Goal: Information Seeking & Learning: Learn about a topic

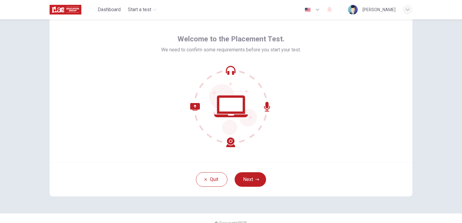
scroll to position [18, 0]
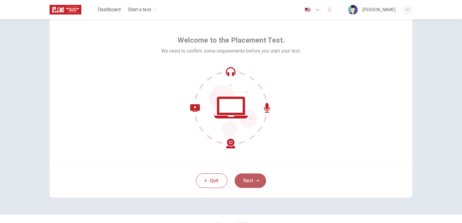
click at [258, 181] on button "Next" at bounding box center [250, 181] width 31 height 15
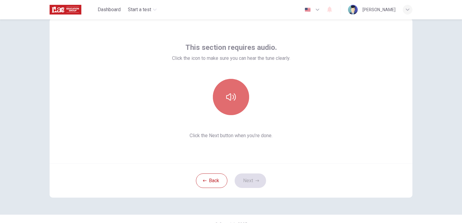
click at [229, 93] on icon "button" at bounding box center [231, 96] width 10 height 7
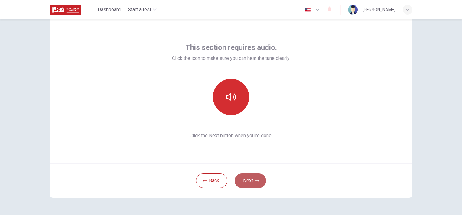
click at [251, 180] on button "Next" at bounding box center [250, 181] width 31 height 15
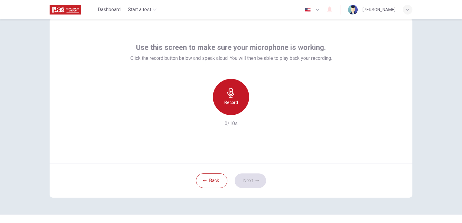
click at [230, 91] on icon "button" at bounding box center [230, 93] width 7 height 10
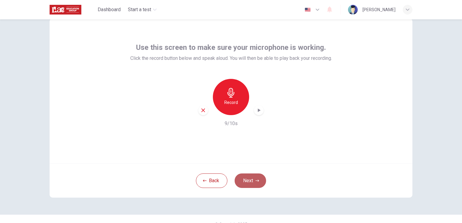
click at [253, 181] on button "Next" at bounding box center [250, 181] width 31 height 15
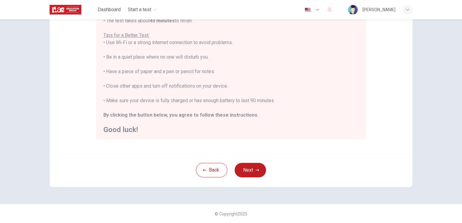
scroll to position [7, 0]
click at [250, 169] on button "Next" at bounding box center [250, 170] width 31 height 15
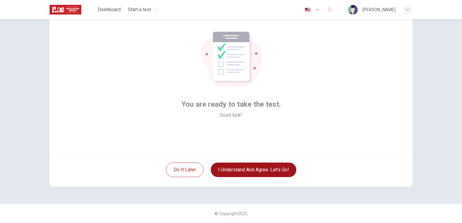
scroll to position [28, 0]
click at [250, 169] on button "I understand and agree. Let’s go!" at bounding box center [254, 170] width 86 height 15
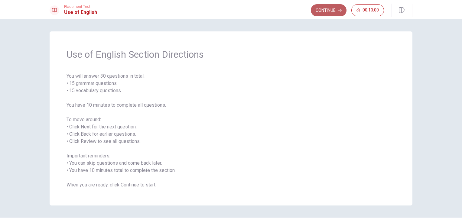
click at [324, 9] on button "Continue" at bounding box center [329, 10] width 36 height 12
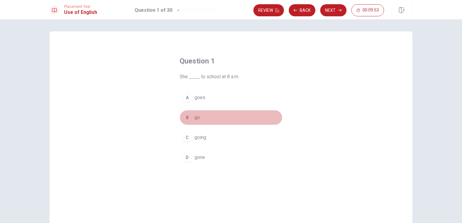
click at [197, 118] on span "go" at bounding box center [197, 117] width 5 height 7
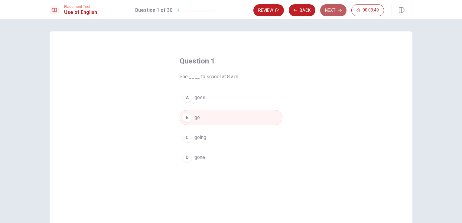
click at [333, 11] on button "Next" at bounding box center [333, 10] width 26 height 12
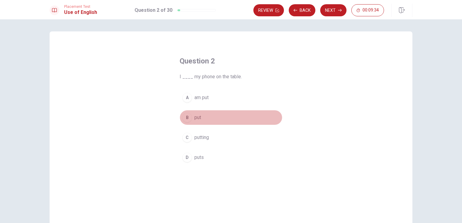
click at [196, 118] on span "put" at bounding box center [198, 117] width 7 height 7
click at [226, 115] on button "B put" at bounding box center [231, 117] width 103 height 15
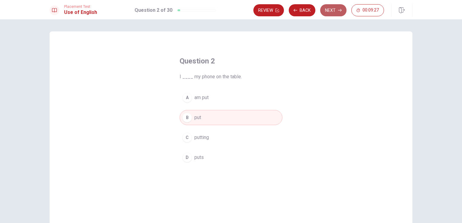
click at [335, 9] on button "Next" at bounding box center [333, 10] width 26 height 12
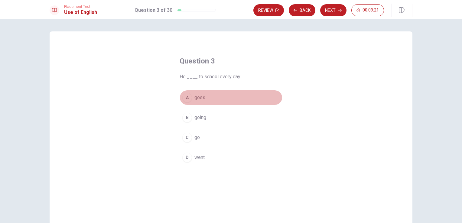
click at [200, 97] on span "goes" at bounding box center [200, 97] width 11 height 7
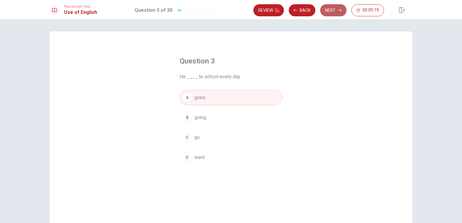
click at [334, 9] on button "Next" at bounding box center [333, 10] width 26 height 12
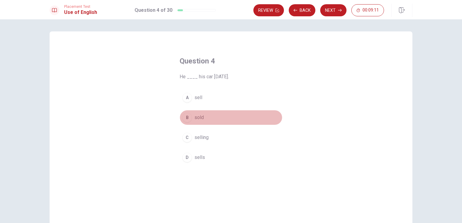
click at [198, 116] on span "sold" at bounding box center [199, 117] width 9 height 7
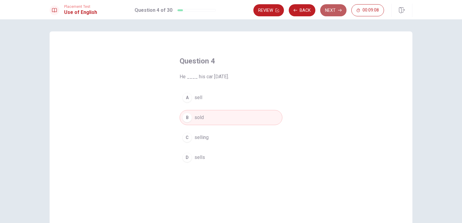
click at [336, 9] on button "Next" at bounding box center [333, 10] width 26 height 12
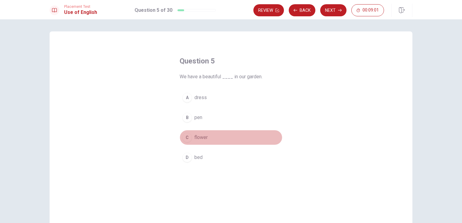
click at [201, 139] on span "flower" at bounding box center [201, 137] width 13 height 7
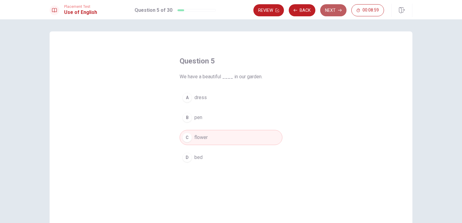
click at [330, 11] on button "Next" at bounding box center [333, 10] width 26 height 12
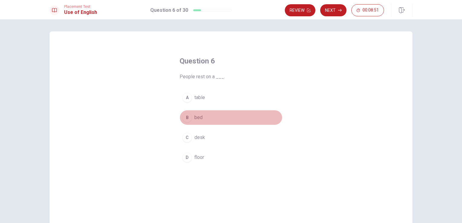
click at [197, 116] on span "bed" at bounding box center [199, 117] width 8 height 7
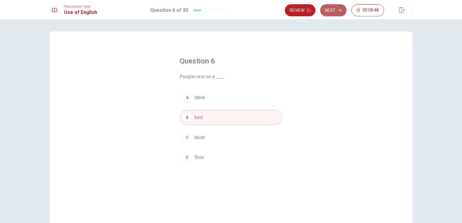
click at [337, 9] on button "Next" at bounding box center [333, 10] width 26 height 12
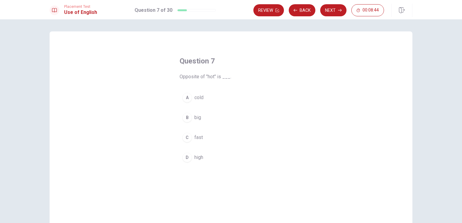
click at [198, 98] on span "cold" at bounding box center [199, 97] width 9 height 7
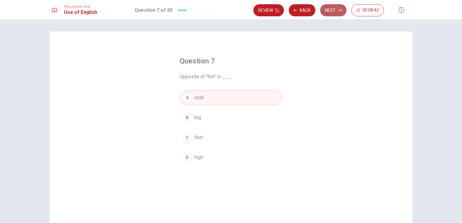
click at [337, 10] on button "Next" at bounding box center [333, 10] width 26 height 12
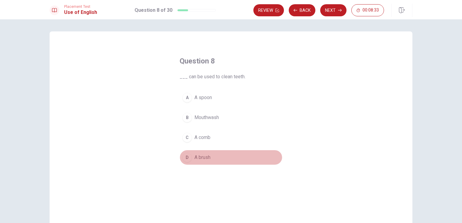
click at [206, 159] on span "A brush" at bounding box center [203, 157] width 16 height 7
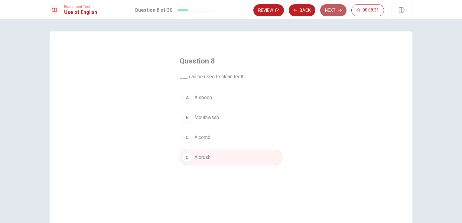
click at [332, 9] on button "Next" at bounding box center [333, 10] width 26 height 12
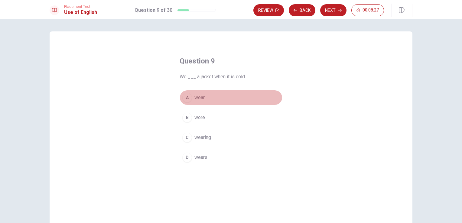
click at [201, 97] on span "wear" at bounding box center [200, 97] width 10 height 7
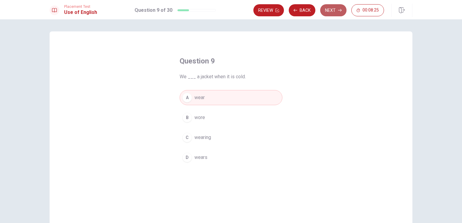
click at [333, 10] on button "Next" at bounding box center [333, 10] width 26 height 12
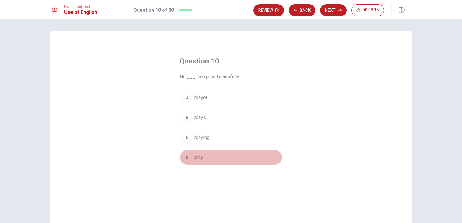
click at [200, 157] on span "play" at bounding box center [199, 157] width 9 height 7
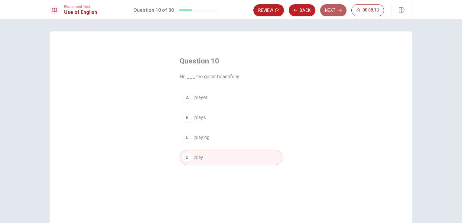
click at [335, 11] on button "Next" at bounding box center [333, 10] width 26 height 12
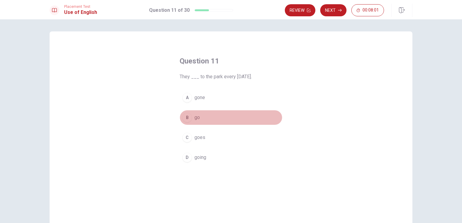
click at [198, 117] on button "B go" at bounding box center [231, 117] width 103 height 15
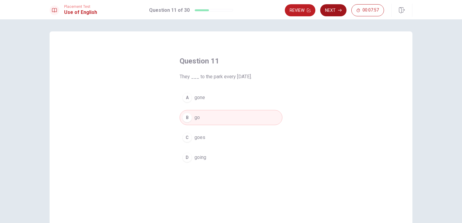
click at [338, 7] on button "Next" at bounding box center [333, 10] width 26 height 12
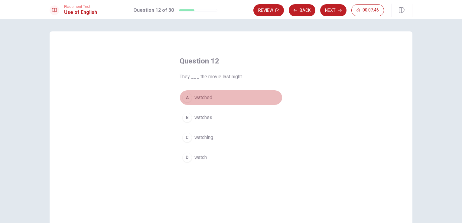
click at [207, 96] on span "watched" at bounding box center [204, 97] width 18 height 7
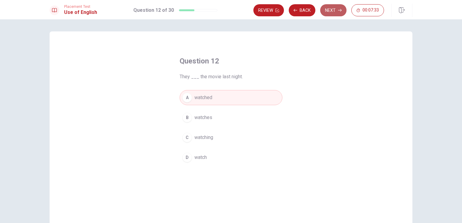
click at [329, 11] on button "Next" at bounding box center [333, 10] width 26 height 12
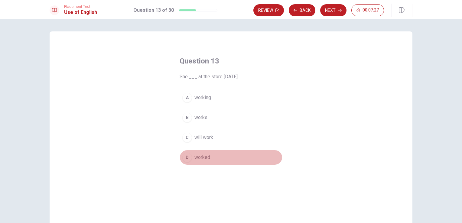
click at [204, 157] on span "worked" at bounding box center [203, 157] width 16 height 7
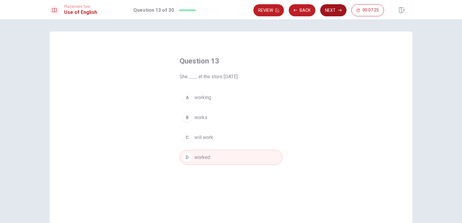
click at [330, 12] on button "Next" at bounding box center [333, 10] width 26 height 12
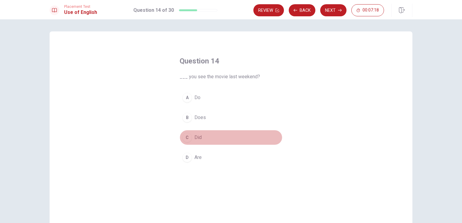
click at [196, 139] on span "Did" at bounding box center [198, 137] width 7 height 7
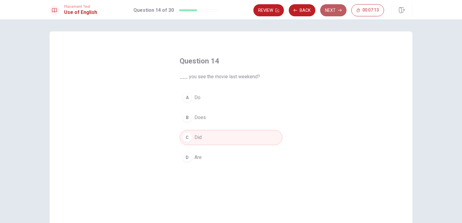
click at [337, 6] on button "Next" at bounding box center [333, 10] width 26 height 12
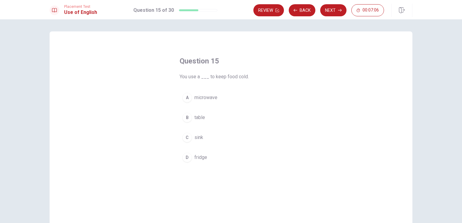
click at [202, 159] on span "fridge" at bounding box center [201, 157] width 13 height 7
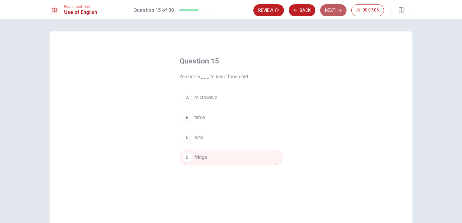
click at [336, 9] on button "Next" at bounding box center [333, 10] width 26 height 12
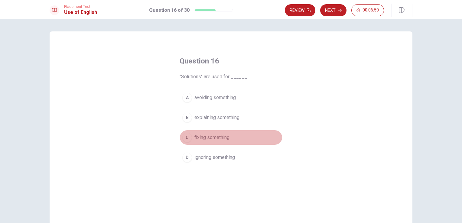
click at [214, 137] on span "fixing something" at bounding box center [212, 137] width 35 height 7
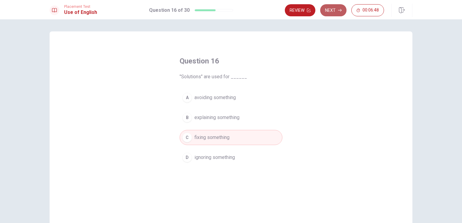
click at [335, 8] on button "Next" at bounding box center [333, 10] width 26 height 12
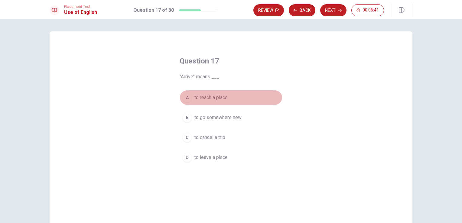
click at [217, 98] on span "to reach a place" at bounding box center [211, 97] width 33 height 7
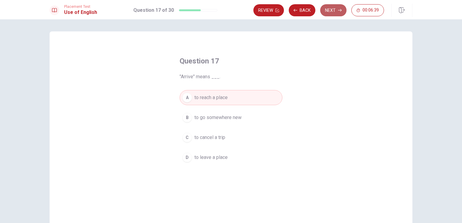
click at [335, 8] on button "Next" at bounding box center [333, 10] width 26 height 12
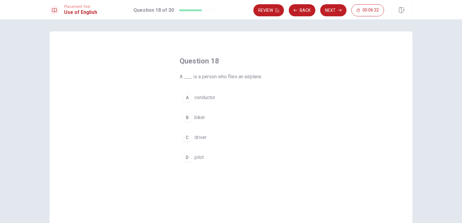
click at [197, 157] on span "pilot" at bounding box center [199, 157] width 9 height 7
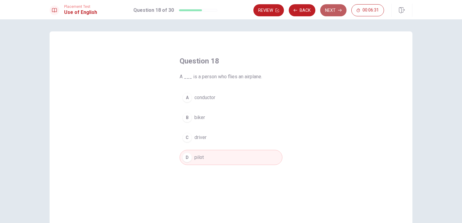
click at [327, 10] on button "Next" at bounding box center [333, 10] width 26 height 12
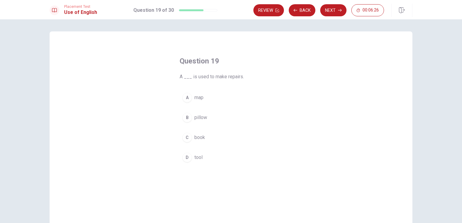
click at [198, 158] on span "tool" at bounding box center [199, 157] width 8 height 7
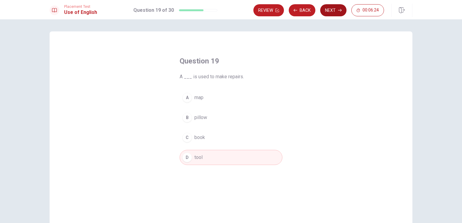
click at [338, 10] on button "Next" at bounding box center [333, 10] width 26 height 12
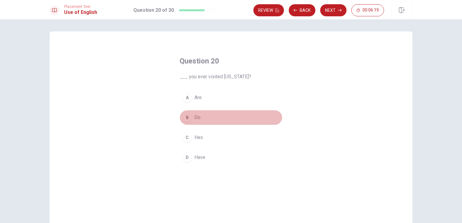
click at [198, 117] on span "Do" at bounding box center [198, 117] width 6 height 7
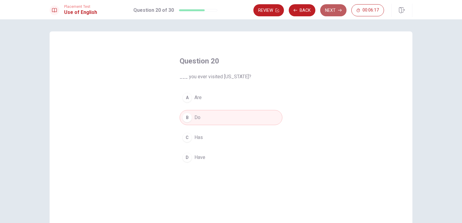
click at [339, 5] on button "Next" at bounding box center [333, 10] width 26 height 12
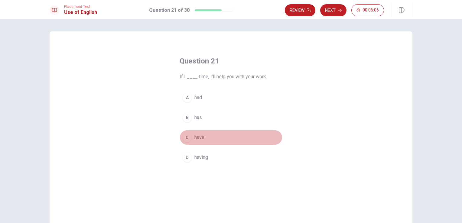
click at [200, 136] on span "have" at bounding box center [200, 137] width 10 height 7
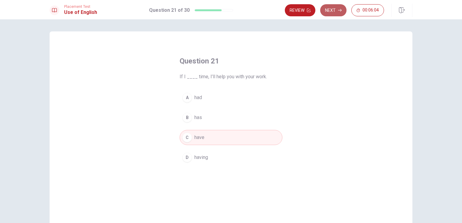
click at [340, 8] on button "Next" at bounding box center [333, 10] width 26 height 12
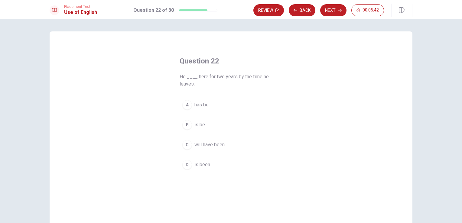
click at [202, 163] on span "is been" at bounding box center [203, 164] width 16 height 7
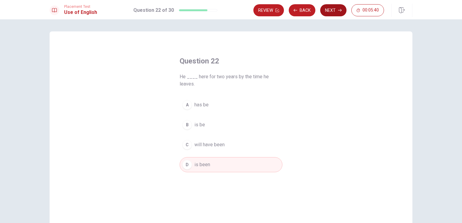
click at [335, 11] on button "Next" at bounding box center [333, 10] width 26 height 12
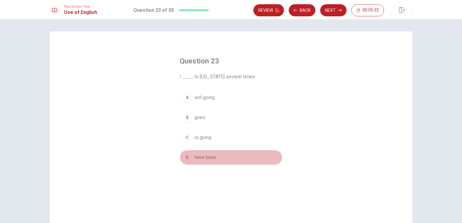
click at [205, 159] on span "have been" at bounding box center [206, 157] width 22 height 7
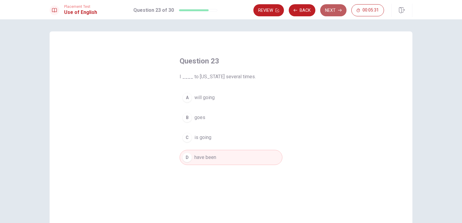
click at [333, 10] on button "Next" at bounding box center [333, 10] width 26 height 12
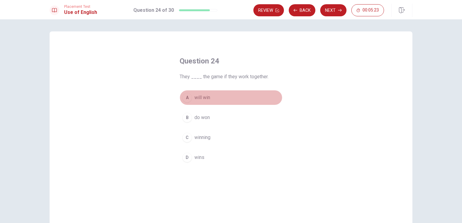
click at [198, 96] on span "will win" at bounding box center [203, 97] width 16 height 7
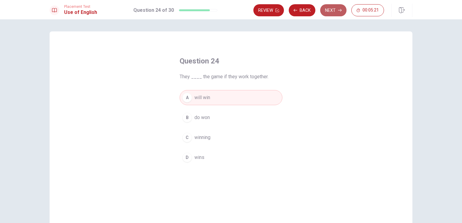
click at [333, 8] on button "Next" at bounding box center [333, 10] width 26 height 12
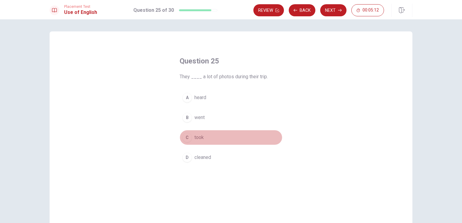
click at [203, 136] on button "C took" at bounding box center [231, 137] width 103 height 15
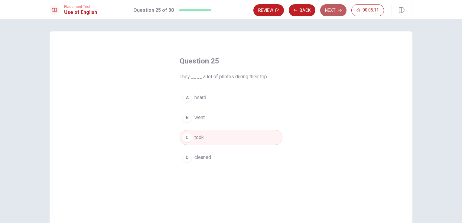
click at [334, 10] on button "Next" at bounding box center [333, 10] width 26 height 12
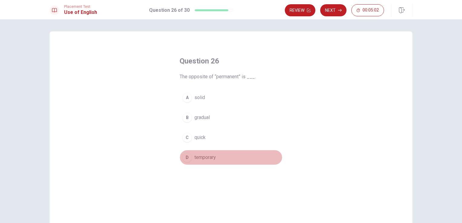
click at [208, 155] on span "temporary" at bounding box center [205, 157] width 21 height 7
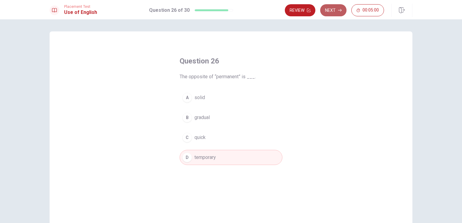
click at [328, 14] on button "Next" at bounding box center [333, 10] width 26 height 12
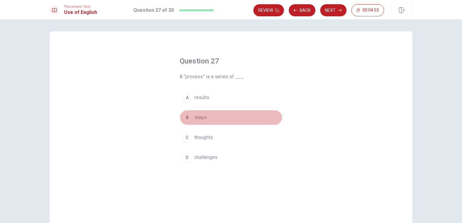
click at [200, 116] on span "steps" at bounding box center [201, 117] width 12 height 7
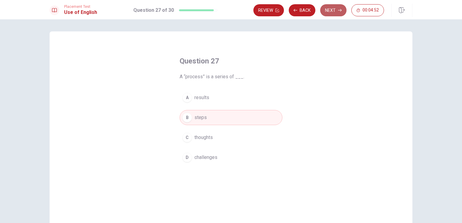
click at [335, 8] on button "Next" at bounding box center [333, 10] width 26 height 12
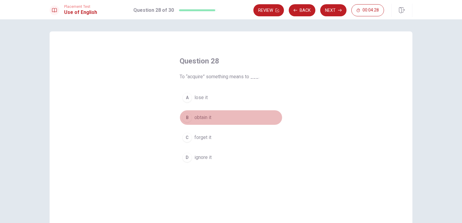
click at [204, 117] on span "obtain it" at bounding box center [203, 117] width 17 height 7
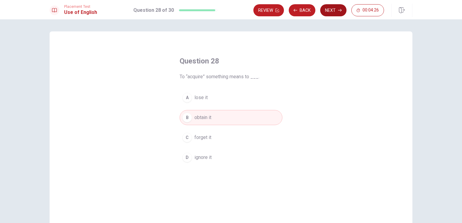
click at [332, 8] on button "Next" at bounding box center [333, 10] width 26 height 12
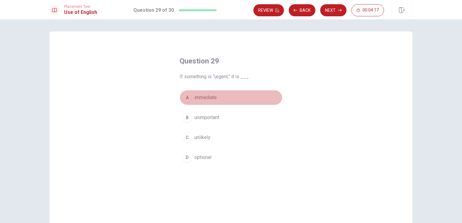
click at [209, 94] on span "immediate" at bounding box center [206, 97] width 22 height 7
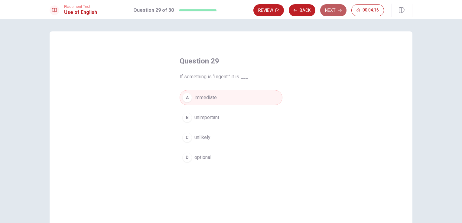
click at [337, 9] on button "Next" at bounding box center [333, 10] width 26 height 12
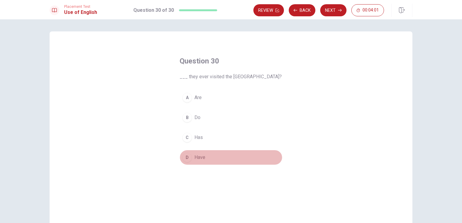
click at [200, 156] on span "Have" at bounding box center [200, 157] width 11 height 7
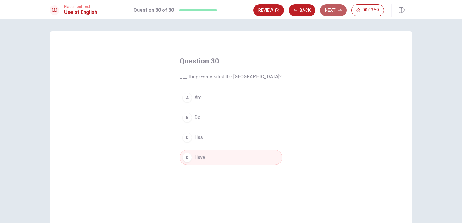
click at [332, 8] on button "Next" at bounding box center [333, 10] width 26 height 12
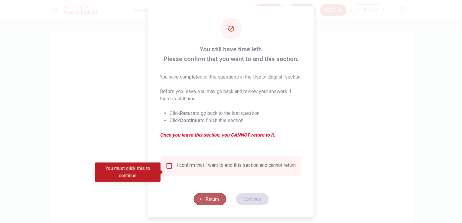
click at [210, 205] on button "Return" at bounding box center [210, 199] width 33 height 12
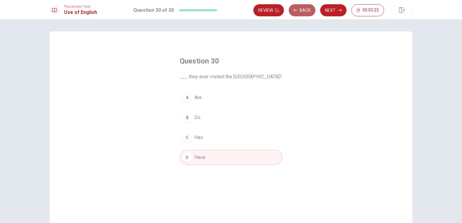
click at [303, 11] on button "Back" at bounding box center [302, 10] width 27 height 12
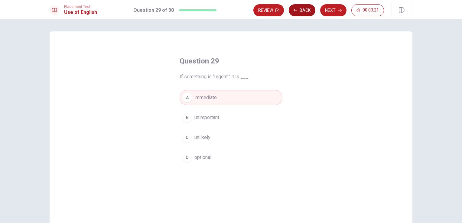
click at [303, 11] on button "Back" at bounding box center [302, 10] width 27 height 12
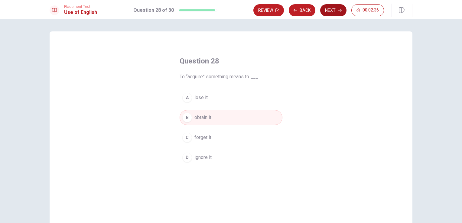
click at [338, 9] on button "Next" at bounding box center [333, 10] width 26 height 12
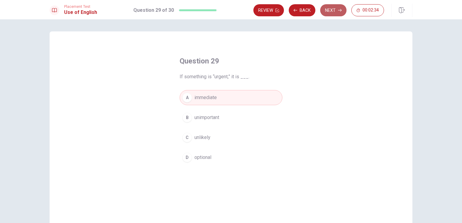
click at [338, 9] on button "Next" at bounding box center [333, 10] width 26 height 12
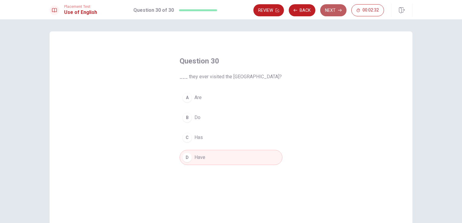
click at [338, 9] on button "Next" at bounding box center [333, 10] width 26 height 12
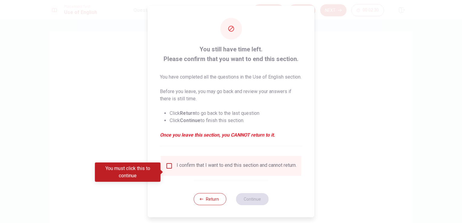
click at [170, 170] on input "You must click this to continue" at bounding box center [169, 165] width 7 height 7
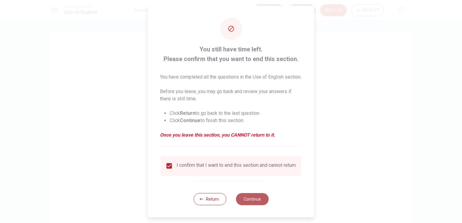
click at [250, 205] on button "Continue" at bounding box center [252, 199] width 33 height 12
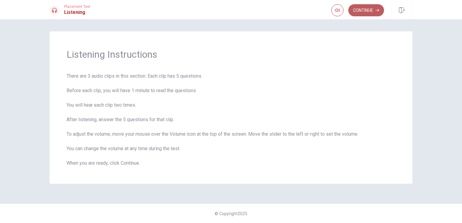
click at [370, 8] on button "Continue" at bounding box center [367, 10] width 36 height 12
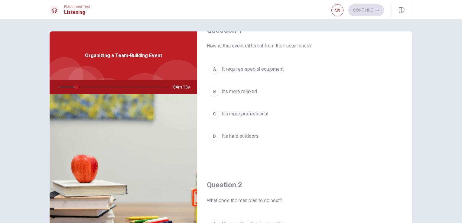
scroll to position [1, 0]
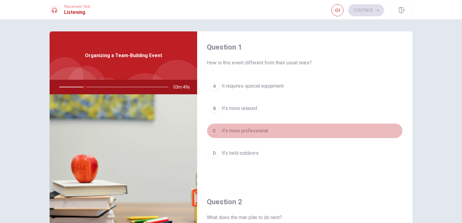
click at [346, 125] on button "C It’s more professional" at bounding box center [305, 130] width 196 height 15
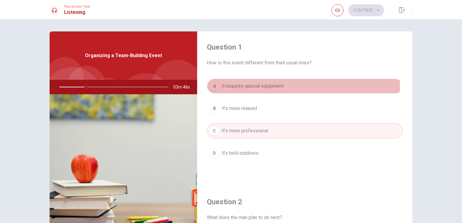
click at [252, 86] on span "It requires special equipment" at bounding box center [253, 86] width 62 height 7
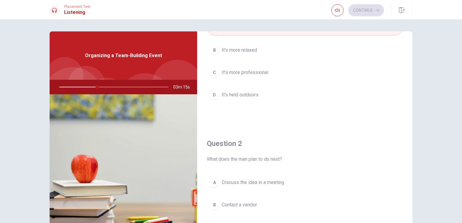
scroll to position [61, 0]
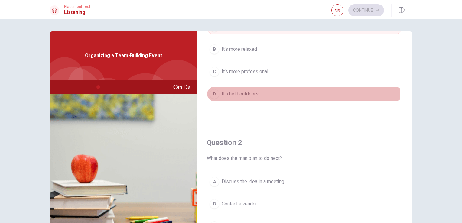
click at [244, 96] on span "It’s held outdoors" at bounding box center [240, 93] width 37 height 7
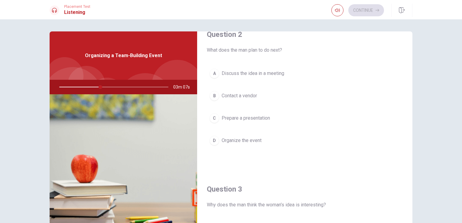
scroll to position [171, 0]
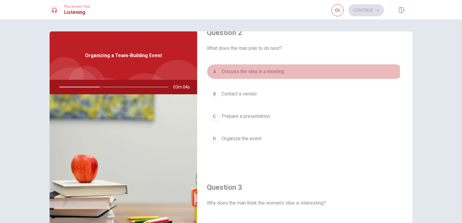
click at [261, 70] on span "Discuss the idea in a meeting" at bounding box center [253, 71] width 63 height 7
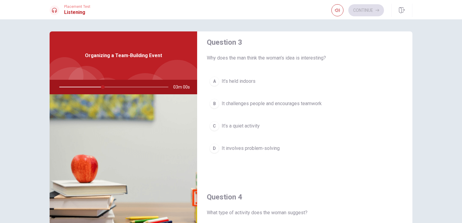
scroll to position [320, 0]
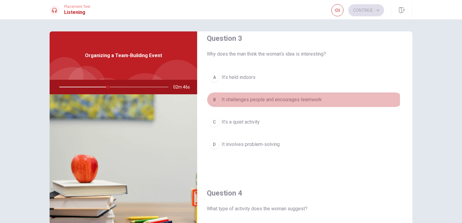
click at [253, 98] on span "It challenges people and encourages teamwork" at bounding box center [272, 99] width 100 height 7
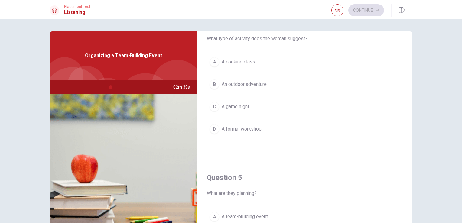
scroll to position [525, 0]
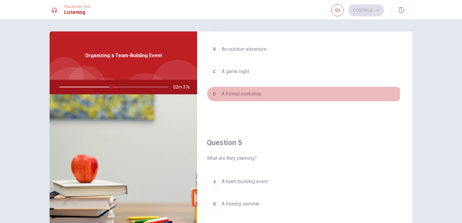
click at [259, 90] on span "A formal workshop" at bounding box center [242, 93] width 40 height 7
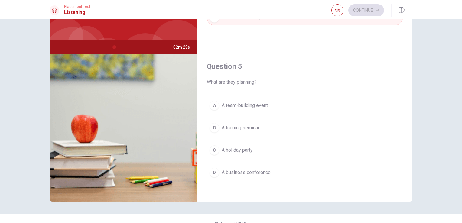
scroll to position [40, 0]
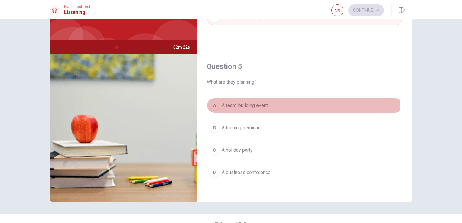
click at [241, 102] on span "A team-building event" at bounding box center [245, 105] width 46 height 7
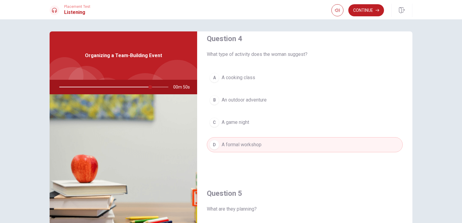
scroll to position [473, 0]
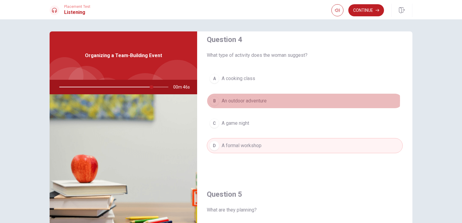
click at [254, 99] on span "An outdoor adventure" at bounding box center [244, 100] width 45 height 7
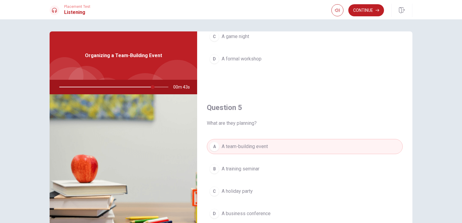
scroll to position [561, 0]
click at [364, 7] on button "Continue" at bounding box center [367, 10] width 36 height 12
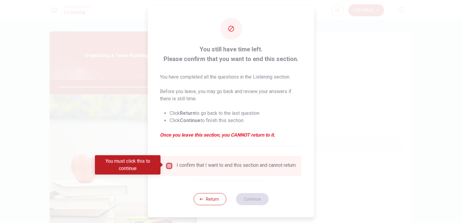
click at [168, 165] on input "You must click this to continue" at bounding box center [169, 165] width 7 height 7
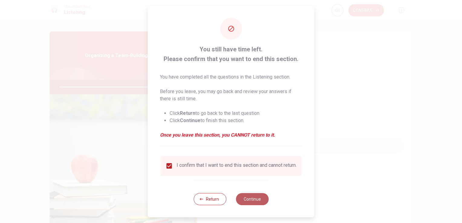
click at [251, 204] on button "Continue" at bounding box center [252, 199] width 33 height 12
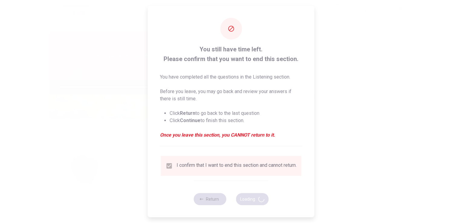
type input "91"
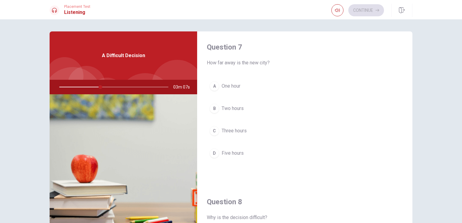
scroll to position [155, 0]
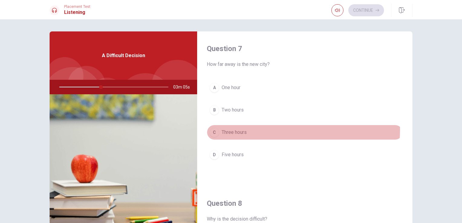
click at [228, 129] on span "Three hours" at bounding box center [234, 132] width 25 height 7
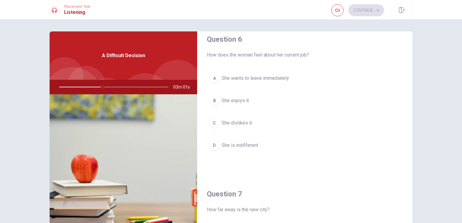
scroll to position [0, 0]
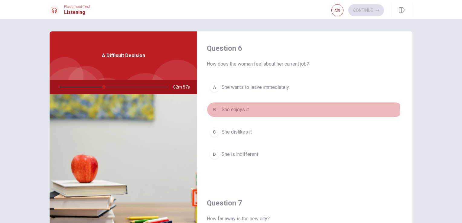
click at [232, 112] on span "She enjoys it" at bounding box center [235, 109] width 27 height 7
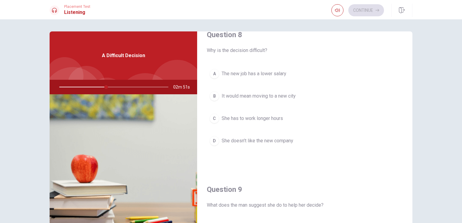
scroll to position [326, 0]
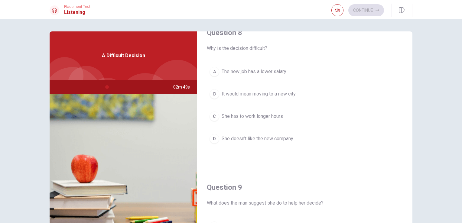
click at [285, 69] on span "The new job has a lower salary" at bounding box center [254, 71] width 65 height 7
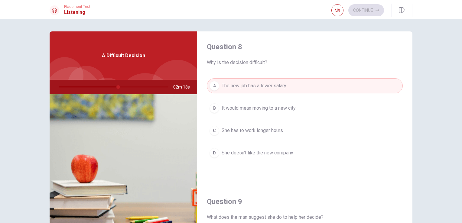
scroll to position [312, 0]
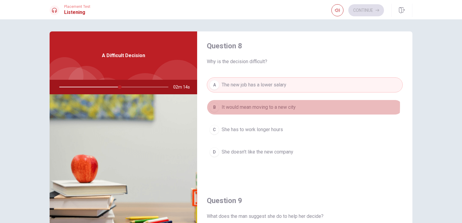
click at [276, 105] on span "It would mean moving to a new city" at bounding box center [259, 107] width 74 height 7
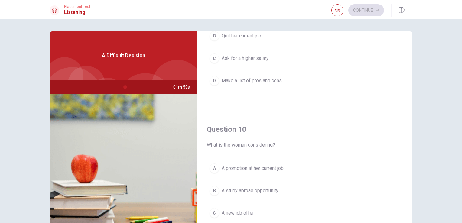
scroll to position [561, 0]
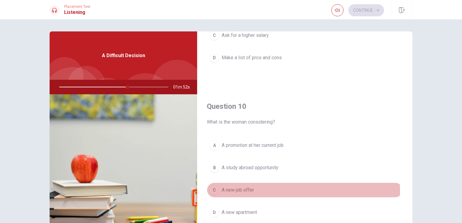
click at [244, 188] on span "A new job offer" at bounding box center [238, 190] width 32 height 7
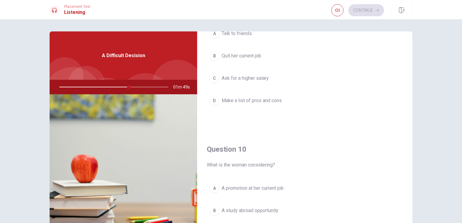
scroll to position [518, 0]
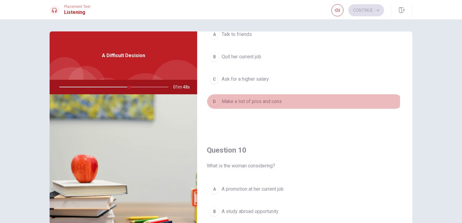
click at [245, 98] on span "Make a list of pros and cons" at bounding box center [252, 101] width 60 height 7
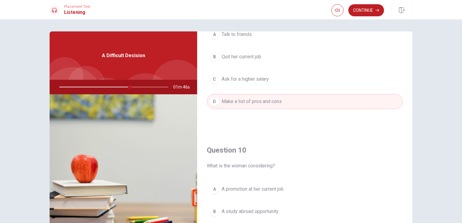
scroll to position [561, 0]
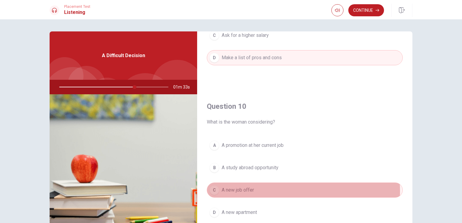
click at [234, 189] on span "A new job offer" at bounding box center [238, 190] width 32 height 7
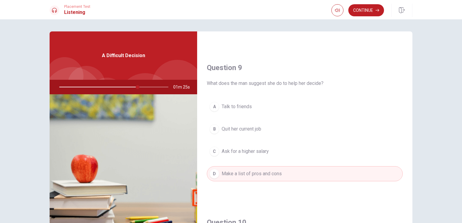
scroll to position [454, 0]
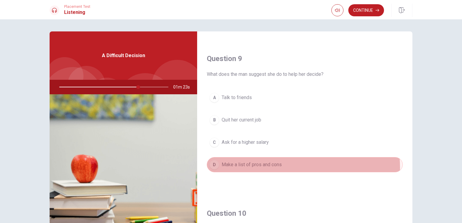
click at [280, 165] on span "Make a list of pros and cons" at bounding box center [252, 164] width 60 height 7
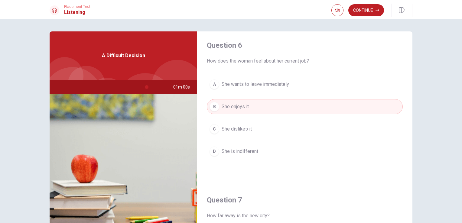
scroll to position [0, 0]
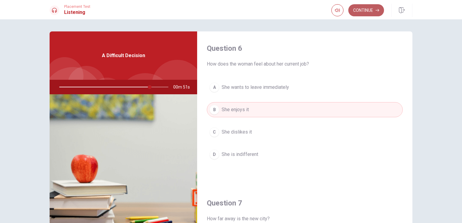
click at [360, 11] on button "Continue" at bounding box center [367, 10] width 36 height 12
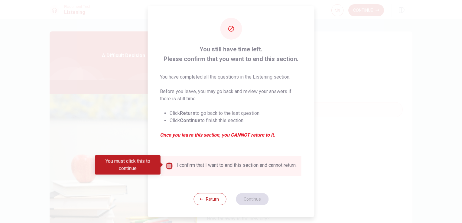
click at [166, 163] on input "You must click this to continue" at bounding box center [169, 165] width 7 height 7
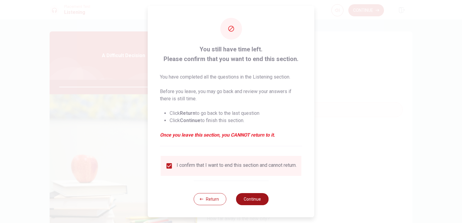
click at [255, 200] on button "Continue" at bounding box center [252, 199] width 33 height 12
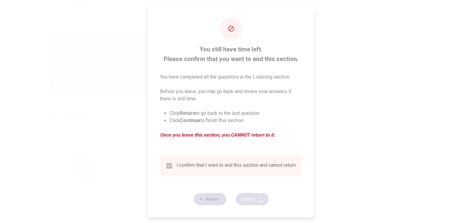
type input "85"
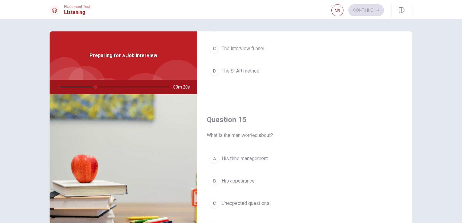
scroll to position [561, 0]
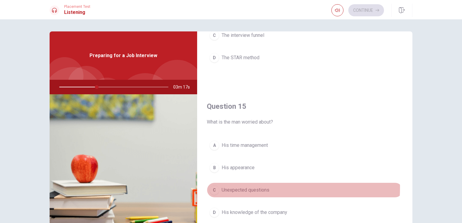
click at [247, 187] on span "Unexpected questions" at bounding box center [246, 190] width 48 height 7
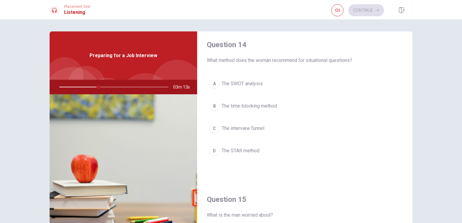
scroll to position [439, 0]
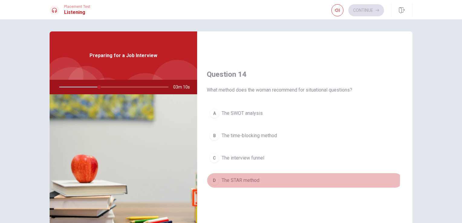
click at [257, 177] on span "The STAR method" at bounding box center [241, 180] width 38 height 7
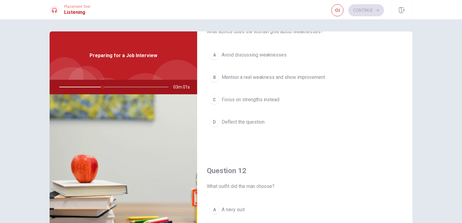
scroll to position [29, 0]
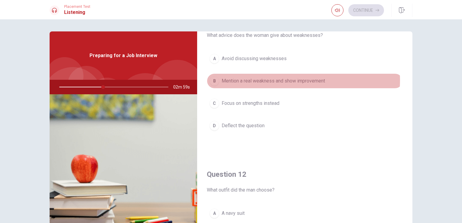
click at [293, 80] on span "Mention a real weakness and show improvement" at bounding box center [273, 80] width 103 height 7
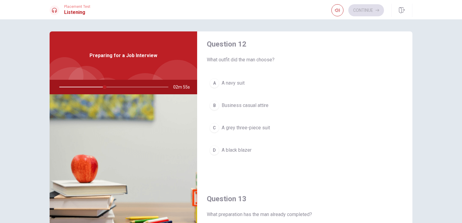
scroll to position [159, 0]
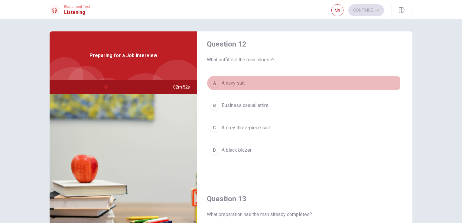
click at [241, 81] on span "A navy suit" at bounding box center [233, 83] width 23 height 7
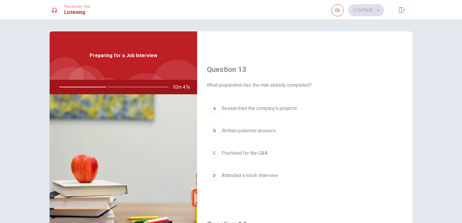
scroll to position [286, 0]
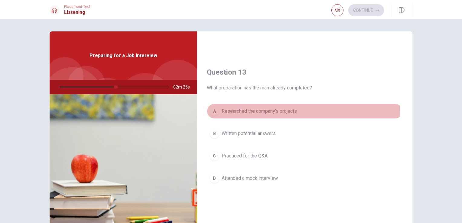
click at [249, 108] on span "Researched the company’s projects" at bounding box center [259, 111] width 75 height 7
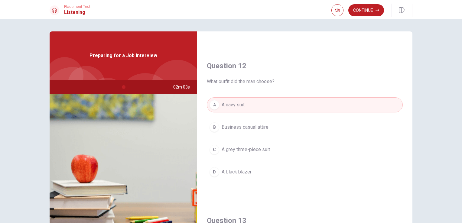
scroll to position [143, 0]
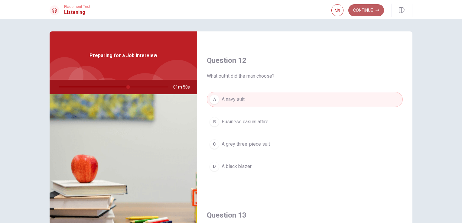
click at [367, 12] on button "Continue" at bounding box center [367, 10] width 36 height 12
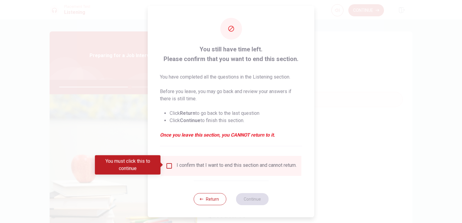
click at [166, 164] on input "You must click this to continue" at bounding box center [169, 165] width 7 height 7
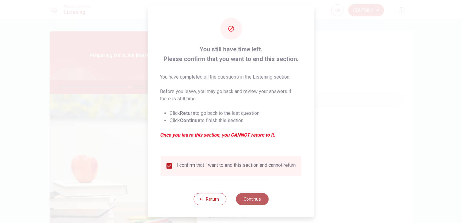
click at [245, 199] on button "Continue" at bounding box center [252, 199] width 33 height 12
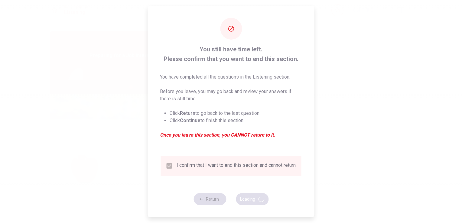
type input "66"
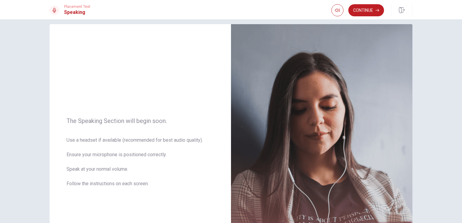
scroll to position [0, 0]
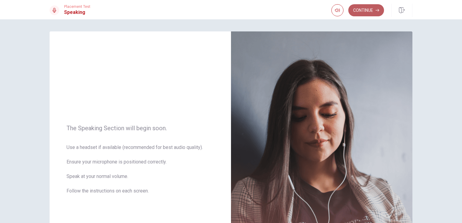
click at [363, 11] on button "Continue" at bounding box center [367, 10] width 36 height 12
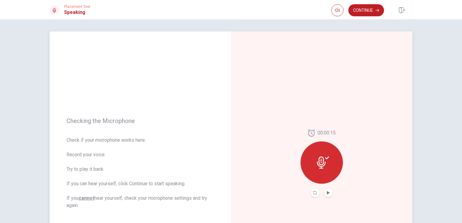
click at [322, 165] on icon at bounding box center [323, 163] width 12 height 12
click at [327, 191] on icon "Play Audio" at bounding box center [329, 193] width 4 height 4
click at [364, 11] on button "Continue" at bounding box center [367, 10] width 36 height 12
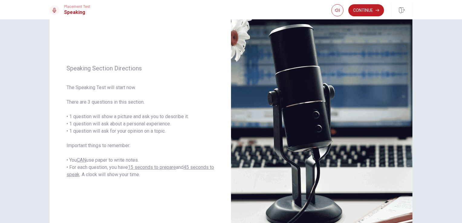
scroll to position [41, 0]
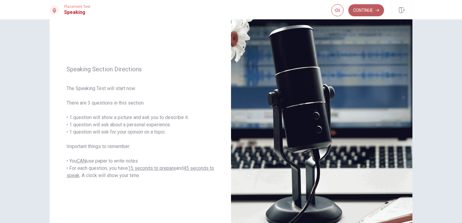
click at [365, 8] on button "Continue" at bounding box center [367, 10] width 36 height 12
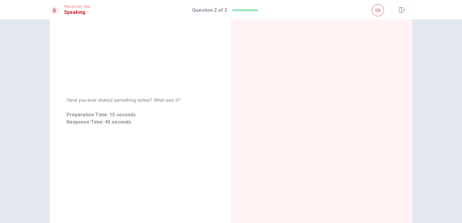
scroll to position [0, 0]
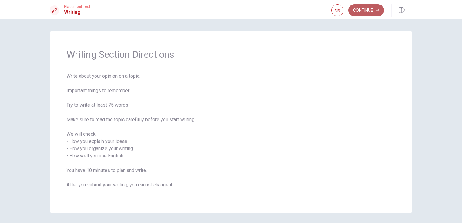
click at [369, 9] on button "Continue" at bounding box center [367, 10] width 36 height 12
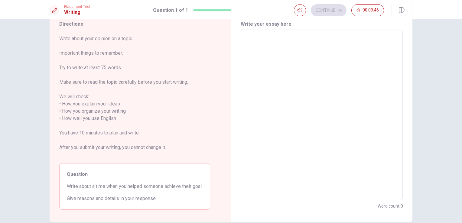
scroll to position [23, 0]
click at [251, 41] on textarea at bounding box center [322, 115] width 154 height 161
type textarea "h"
type textarea "x"
type textarea "he"
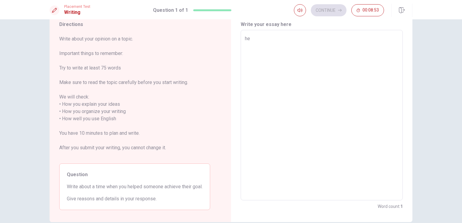
type textarea "x"
type textarea "hel"
type textarea "x"
type textarea "help"
type textarea "x"
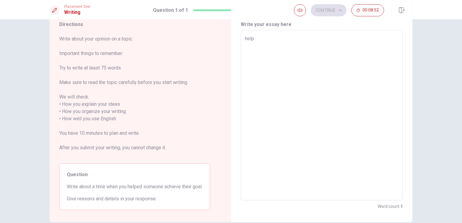
type textarea "helpi"
type textarea "x"
type textarea "helpin"
type textarea "x"
type textarea "helping"
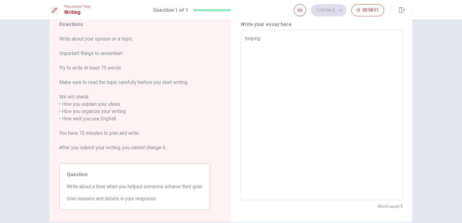
type textarea "x"
type textarea "helping"
type textarea "x"
type textarea "helping o"
type textarea "x"
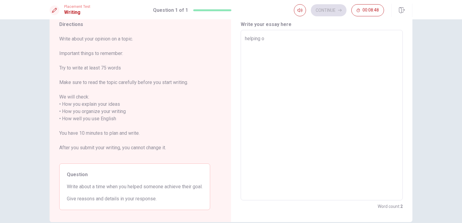
type textarea "helping ot"
type textarea "x"
type textarea "helping oth"
type textarea "x"
type textarea "helping othe"
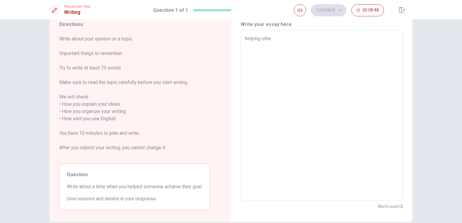
type textarea "x"
type textarea "helping other"
type textarea "x"
type textarea "helping others"
type textarea "x"
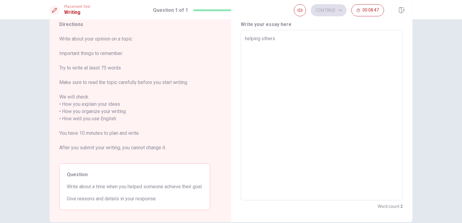
type textarea "helping others"
type textarea "x"
type textarea "helping others a"
type textarea "x"
type textarea "helping others ac"
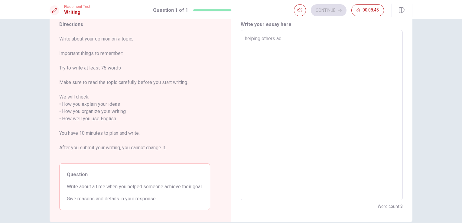
type textarea "x"
type textarea "helping others ach"
type textarea "x"
type textarea "helping others achiu"
type textarea "x"
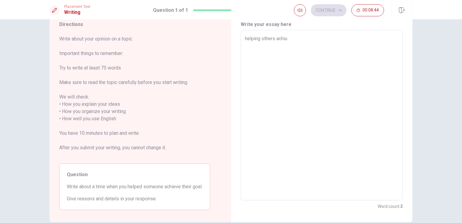
type textarea "helping others achiue"
type textarea "x"
type textarea "helping others [PERSON_NAME]"
type textarea "x"
type textarea "helping others [PERSON_NAME]"
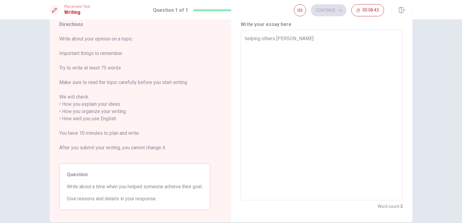
type textarea "x"
type textarea "helping others [PERSON_NAME]"
type textarea "x"
type textarea "helping others [PERSON_NAME]"
type textarea "x"
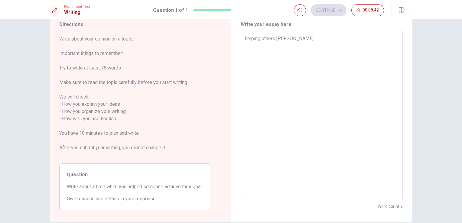
type textarea "helping others [PERSON_NAME]"
type textarea "x"
type textarea "helping others achiue"
type textarea "x"
type textarea "helping others achiu"
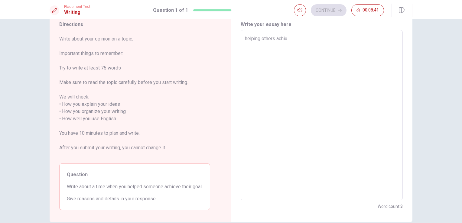
type textarea "x"
type textarea "helping others achi"
type textarea "x"
type textarea "helping others [PERSON_NAME]"
type textarea "x"
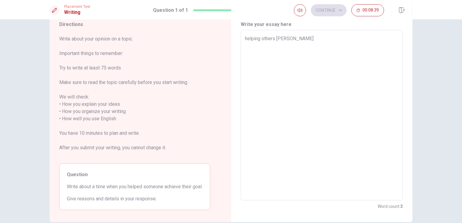
type textarea "helping others [PERSON_NAME]"
type textarea "x"
type textarea "helping others achieve"
type textarea "x"
type textarea "helping others achieve"
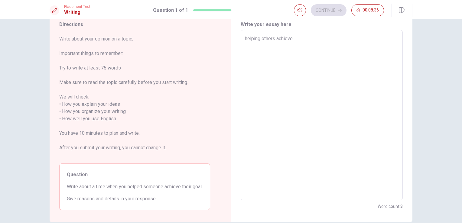
type textarea "x"
type textarea "helping others achieve t"
type textarea "x"
type textarea "helping others achieve th"
type textarea "x"
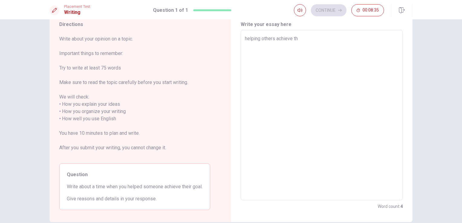
type textarea "helping others achieve the"
type textarea "x"
type textarea "helping others achieve thei"
type textarea "x"
type textarea "helping others achieve their"
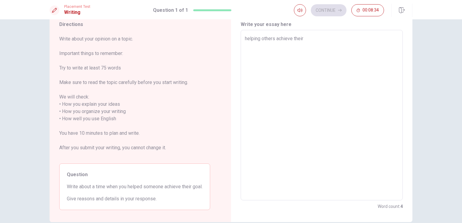
type textarea "x"
type textarea "helping others achieve their"
type textarea "x"
type textarea "helping others achieve their g"
type textarea "x"
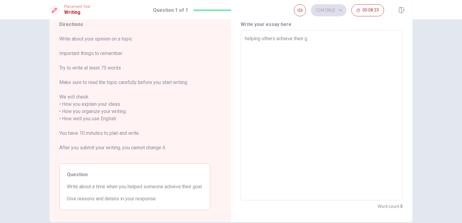
type textarea "helping others achieve their go"
type textarea "x"
type textarea "helping others achieve their goa"
type textarea "x"
type textarea "helping others achieve their goal"
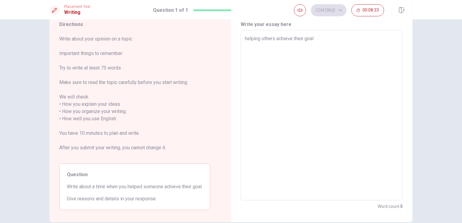
type textarea "x"
type textarea "helping others achieve their goals"
type textarea "x"
type textarea "helping others achieve their goals"
type textarea "x"
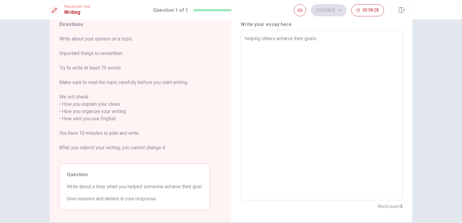
type textarea "helping others achieve their goals i"
type textarea "x"
type textarea "helping others achieve their goals is"
type textarea "x"
type textarea "helping others achieve their goals is"
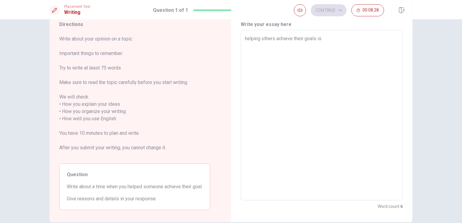
type textarea "x"
type textarea "helping others achieve their goals is o"
type textarea "x"
type textarea "helping others achieve their goals is on"
type textarea "x"
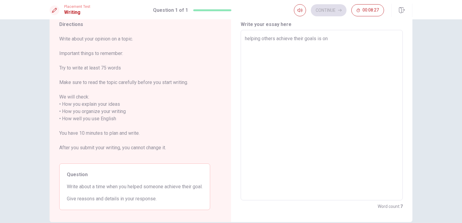
type textarea "helping others achieve their goals is one"
type textarea "x"
type textarea "helping others achieve their goals is one"
type textarea "x"
type textarea "helping others achieve their goals is one o"
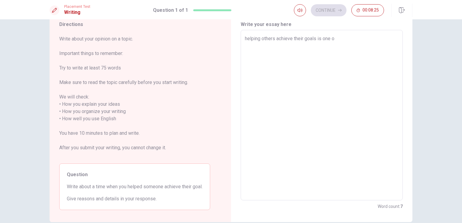
type textarea "x"
type textarea "helping others achieve their goals is one of"
type textarea "x"
type textarea "helping others achieve their goals is one of"
type textarea "x"
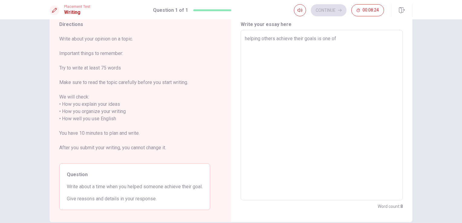
type textarea "helping others achieve their goals is one of t"
type textarea "x"
type textarea "helping others achieve their goals is one of th"
type textarea "x"
type textarea "helping others achieve their goals is one of the"
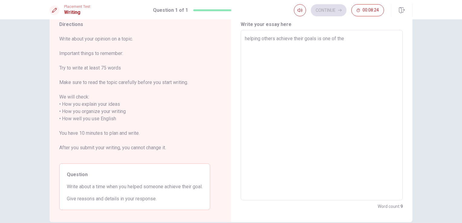
type textarea "x"
type textarea "helping others achieve their goals is one of the"
type textarea "x"
type textarea "helping others achieve their goals is one of the m"
type textarea "x"
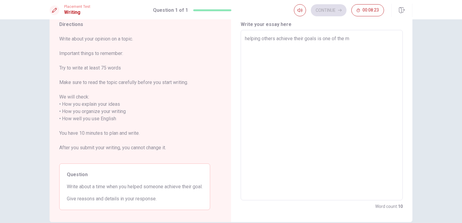
type textarea "helping others achieve their goals is one of the mo"
type textarea "x"
type textarea "helping others achieve their goals is one of the [DEMOGRAPHIC_DATA]"
type textarea "x"
type textarea "helping others achieve their goals is one of the most"
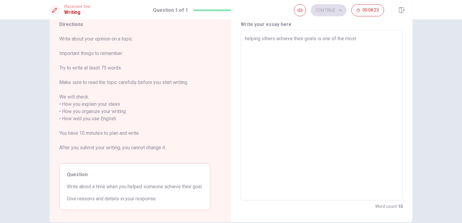
type textarea "x"
type textarea "helping others achieve their goals is one of the most"
type textarea "x"
type textarea "helping others achieve their goals is one of the most f"
type textarea "x"
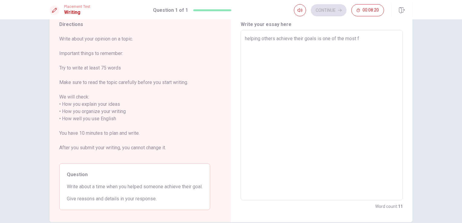
type textarea "helping others achieve their goals is one of the most fu"
type textarea "x"
type textarea "helping others achieve their goals is one of the most ful"
type textarea "x"
type textarea "helping others achieve their goals is one of the most fulf"
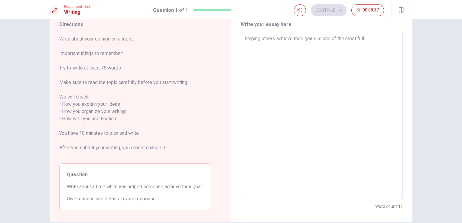
type textarea "x"
type textarea "helping others achieve their goals is one of the most fulfi"
type textarea "x"
type textarea "helping others achieve their goals is one of the most fulfil"
type textarea "x"
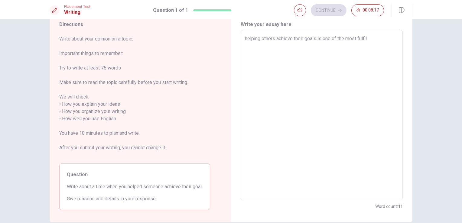
type textarea "helping others achieve their goals is one of the most fulfill"
type textarea "x"
type textarea "helping others achieve their goals is one of the most fulfilli"
type textarea "x"
type textarea "helping others achieve their goals is one of the most fulfillin"
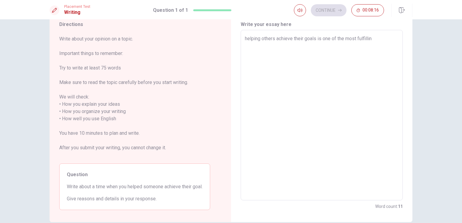
type textarea "x"
type textarea "helping others achieve their goals is one of the most fulfilling"
type textarea "x"
type textarea "helping others achieve their goals is one of the most fulfilling"
type textarea "x"
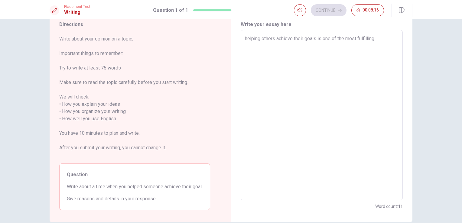
type textarea "helping others achieve their goals is one of the most fulfilling e"
type textarea "x"
type textarea "helping others achieve their goals is one of the most fulfilling ec"
type textarea "x"
type textarea "helping others achieve their goals is one of the most fulfilling e"
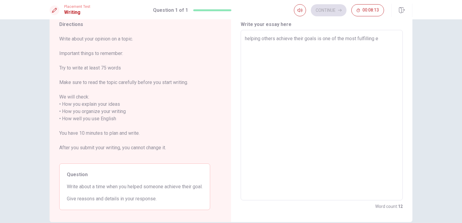
type textarea "x"
type textarea "helping others achieve their goals is one of the most fulfilling ex"
type textarea "x"
type textarea "helping others achieve their goals is one of the most fulfilling exp"
type textarea "x"
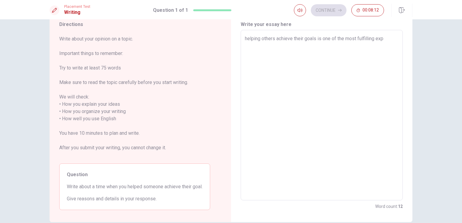
type textarea "helping others achieve their goals is one of the most fulfilling expe"
type textarea "x"
type textarea "helping others achieve their goals is one of the most fulfilling exper"
type textarea "x"
type textarea "helping others achieve their goals is one of the most fulfilling experi"
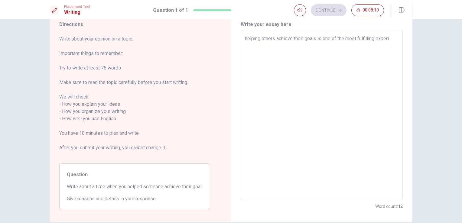
type textarea "x"
type textarea "helping others achieve their goals is one of the most fulfilling experie"
type textarea "x"
type textarea "helping others achieve their goals is one of the most fulfilling experien"
type textarea "x"
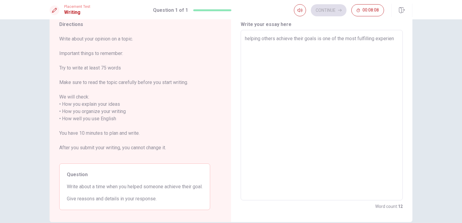
type textarea "helping others achieve their goals is one of the most fulfilling experienc"
type textarea "x"
type textarea "helping others achieve their goals is one of the most fulfilling experience"
type textarea "x"
type textarea "helping others achieve their goals is one of the most fulfilling experience"
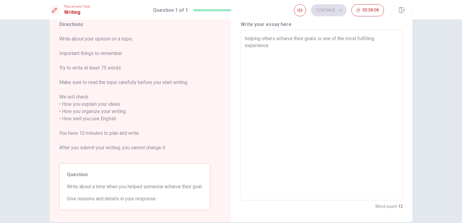
type textarea "x"
type textarea "helping others achieve their goals is one of the most fulfilling experience i"
type textarea "x"
type textarea "helping others achieve their goals is one of the most fulfilling experience in"
type textarea "x"
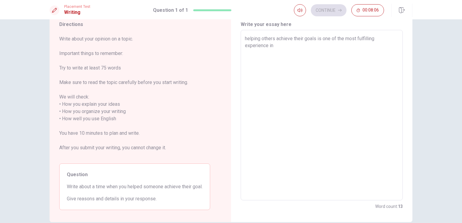
type textarea "helping others achieve their goals is one of the most fulfilling experience in"
type textarea "x"
type textarea "helping others achieve their goals is one of the most fulfilling experience in l"
type textarea "x"
type textarea "helping others achieve their goals is one of the most fulfilling experience in …"
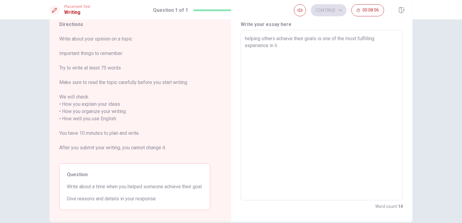
type textarea "x"
type textarea "helping others achieve their goals is one of the most fulfilling experience in …"
type textarea "x"
type textarea "helping others achieve their goals is one of the most fulfilling experience in …"
type textarea "x"
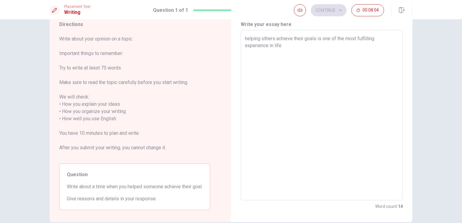
type textarea "helping others achieve their goals is one of the most fulfilling experience in …"
type textarea "x"
type textarea "helping others achieve their goals is one of the most fulfilling experience in …"
type textarea "x"
type textarea "helping others achieve their goals is one of the most fulfilling experience in …"
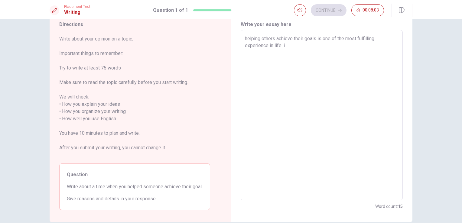
type textarea "x"
type textarea "helping others achieve their goals is one of the most fulfilling experience in …"
type textarea "x"
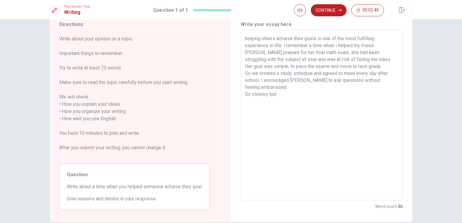
click at [264, 87] on textarea "helping others achieve their goals is one of the most fulfilling experience in …" at bounding box center [322, 115] width 154 height 161
click at [272, 87] on textarea "helping others achieve their goals is one of the most fulfilling experience in …" at bounding box center [322, 115] width 154 height 161
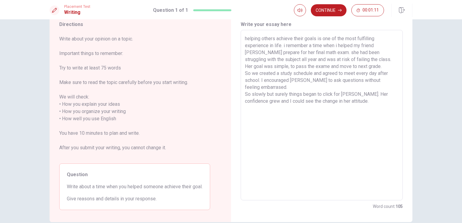
click at [377, 46] on textarea "helping others achieve their goals is one of the most fulfilling experience in …" at bounding box center [322, 115] width 154 height 161
click at [315, 52] on textarea "helping others achieve their goals is one of the most fulfilling experience in …" at bounding box center [322, 115] width 154 height 161
click at [341, 96] on textarea "helping others achieve their goals is one of the most fulfilling experience in …" at bounding box center [322, 115] width 154 height 161
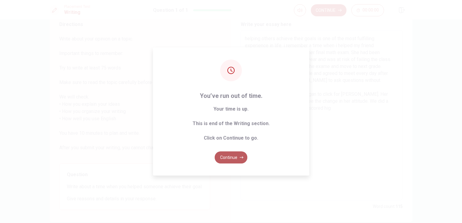
click at [226, 154] on button "Continue" at bounding box center [231, 158] width 33 height 12
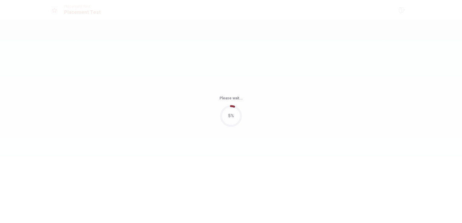
scroll to position [0, 0]
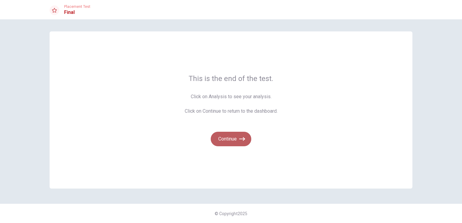
click at [235, 137] on button "Continue" at bounding box center [231, 139] width 41 height 15
